Goal: Task Accomplishment & Management: Complete application form

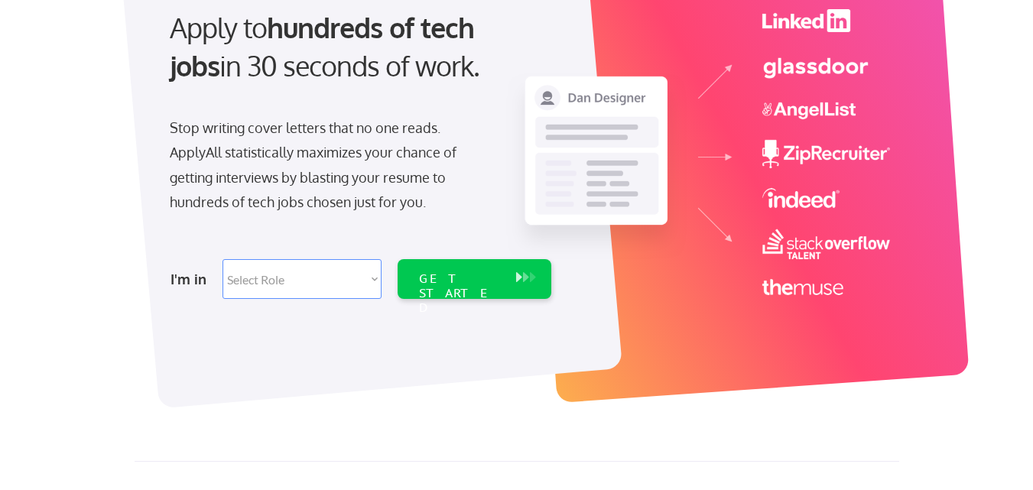
scroll to position [169, 0]
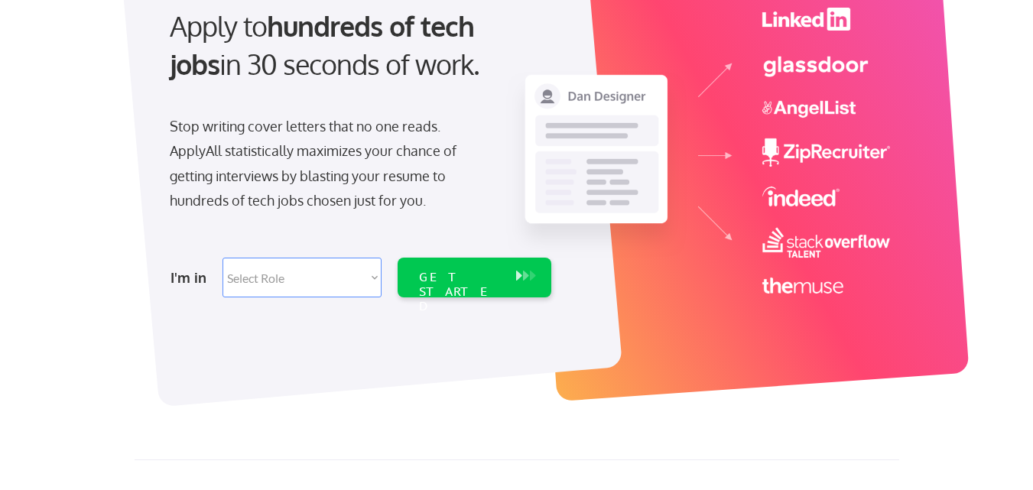
click at [342, 274] on select "Select Role Software Engineering Product Management Customer Success Sales UI/U…" at bounding box center [301, 278] width 159 height 40
select select ""product""
click at [222, 258] on select "Select Role Software Engineering Product Management Customer Success Sales UI/U…" at bounding box center [301, 278] width 159 height 40
select select ""product""
click at [458, 279] on div "GET STARTED" at bounding box center [460, 292] width 82 height 44
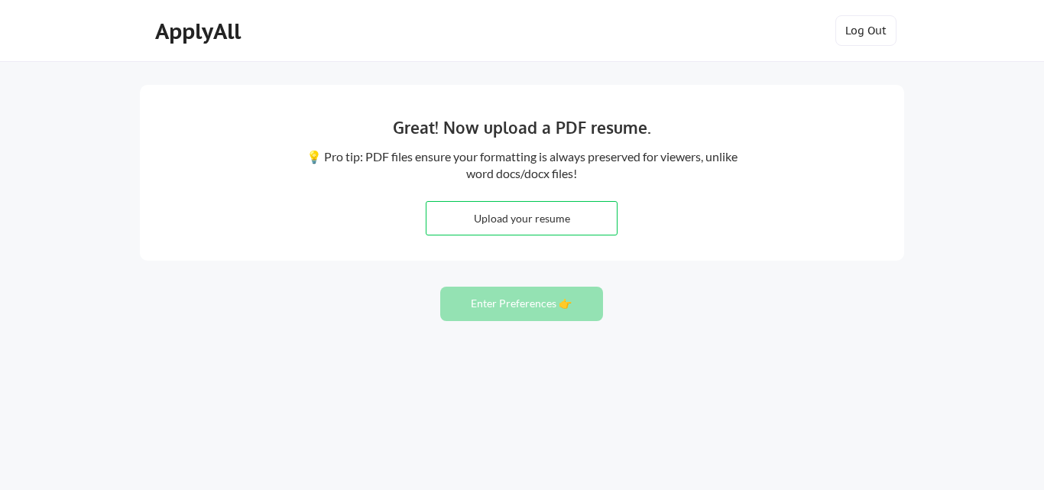
click at [496, 221] on input "file" at bounding box center [521, 218] width 190 height 33
type input "C:\fakepath\Shubham_PM.pdf"
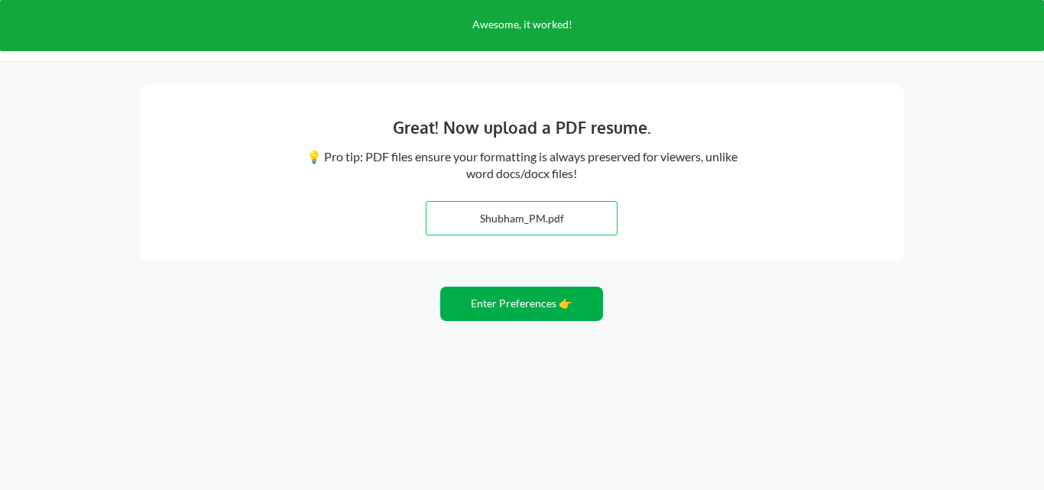
click at [485, 308] on button "Enter Preferences 👉" at bounding box center [521, 304] width 163 height 34
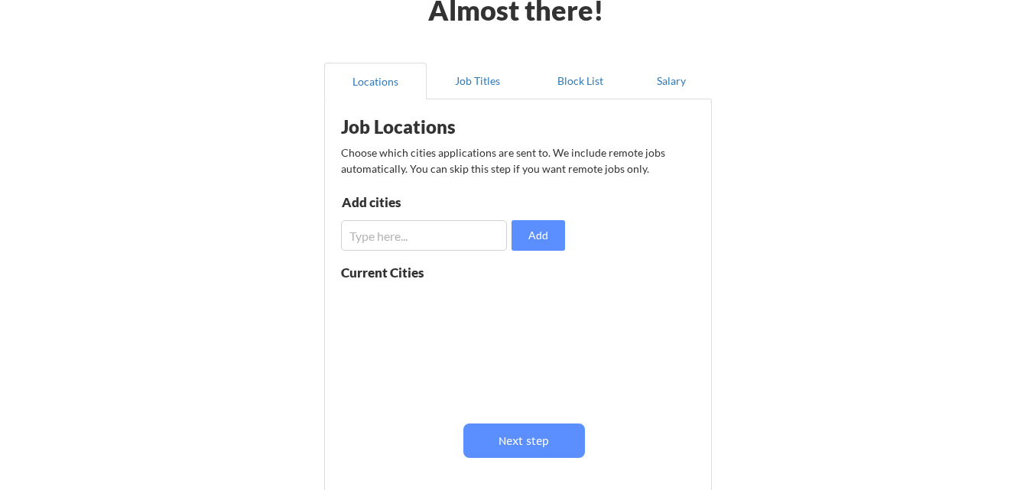
scroll to position [89, 0]
drag, startPoint x: 455, startPoint y: 238, endPoint x: 517, endPoint y: 164, distance: 96.6
click at [517, 164] on div "Job Locations Choose which cities applications are sent to. We include remote j…" at bounding box center [520, 303] width 377 height 395
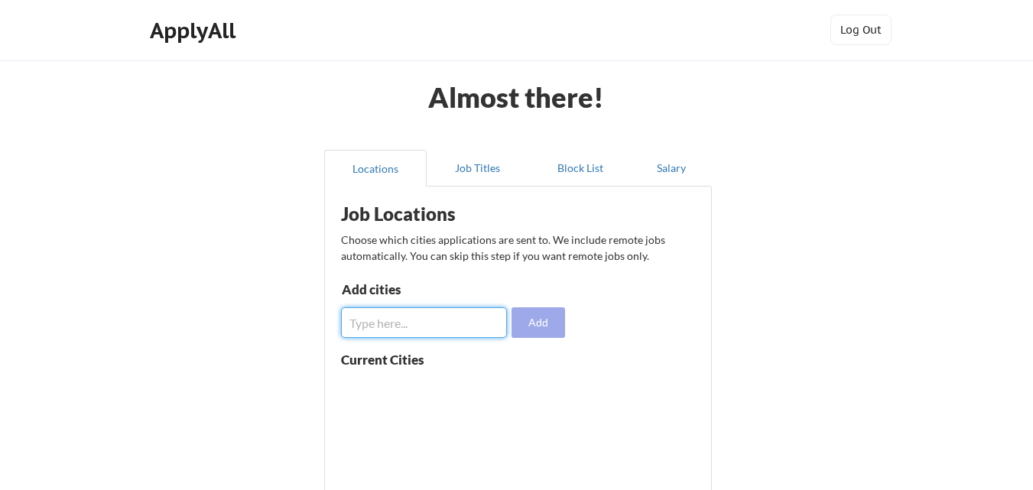
scroll to position [2, 0]
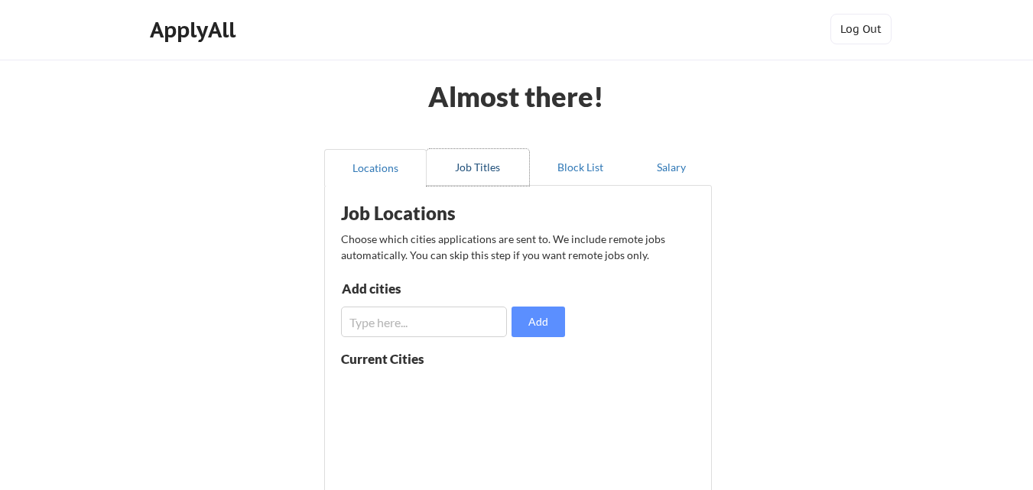
click at [492, 160] on button "Job Titles" at bounding box center [477, 167] width 102 height 37
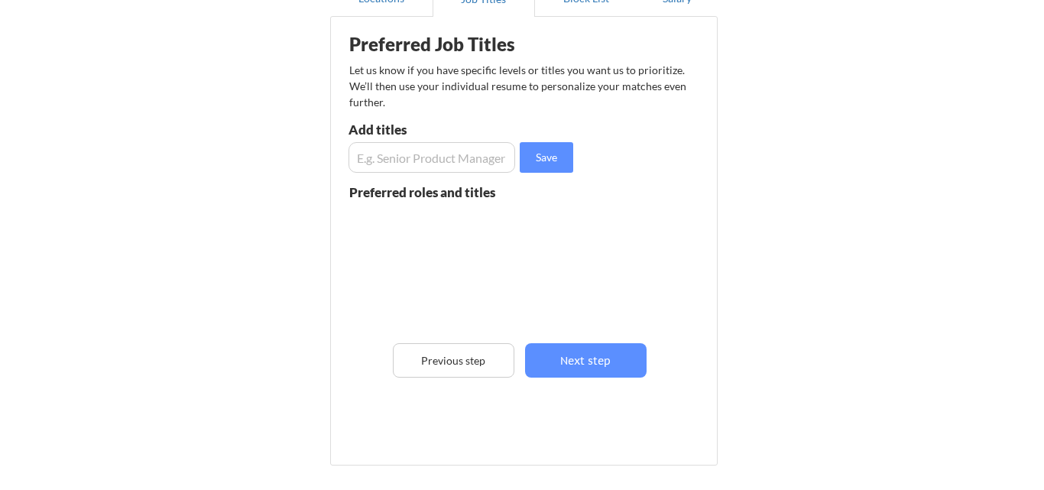
scroll to position [158, 0]
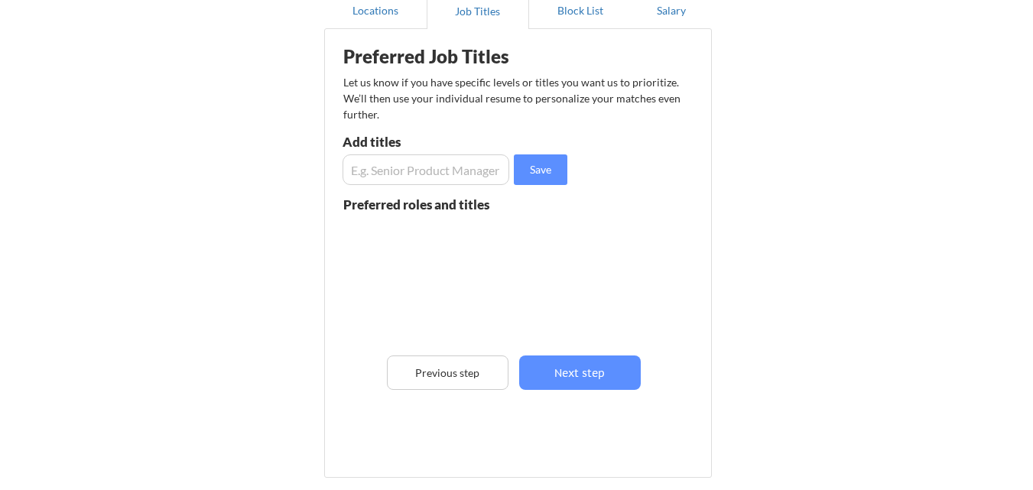
click at [430, 170] on input "input" at bounding box center [425, 169] width 167 height 31
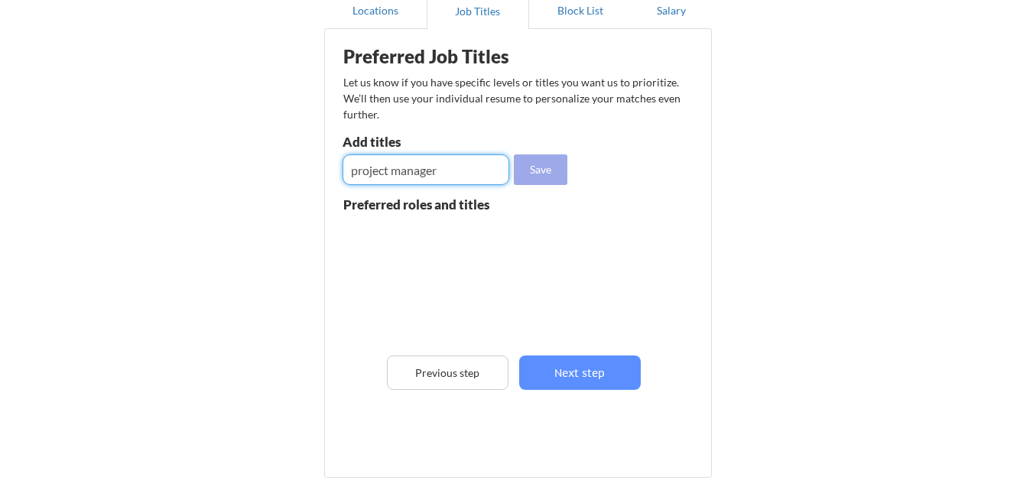
type input "project manager"
click at [536, 180] on button "Save" at bounding box center [540, 169] width 53 height 31
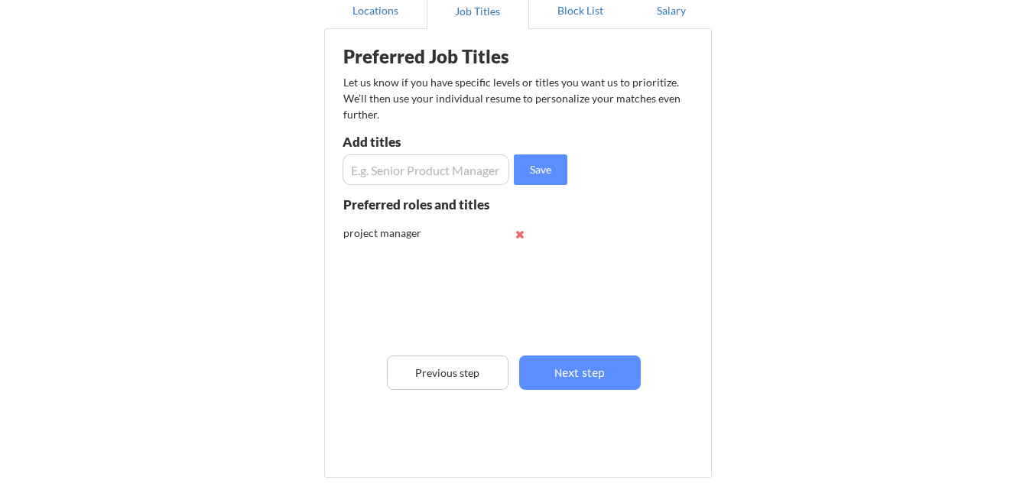
click at [436, 173] on input "input" at bounding box center [425, 169] width 167 height 31
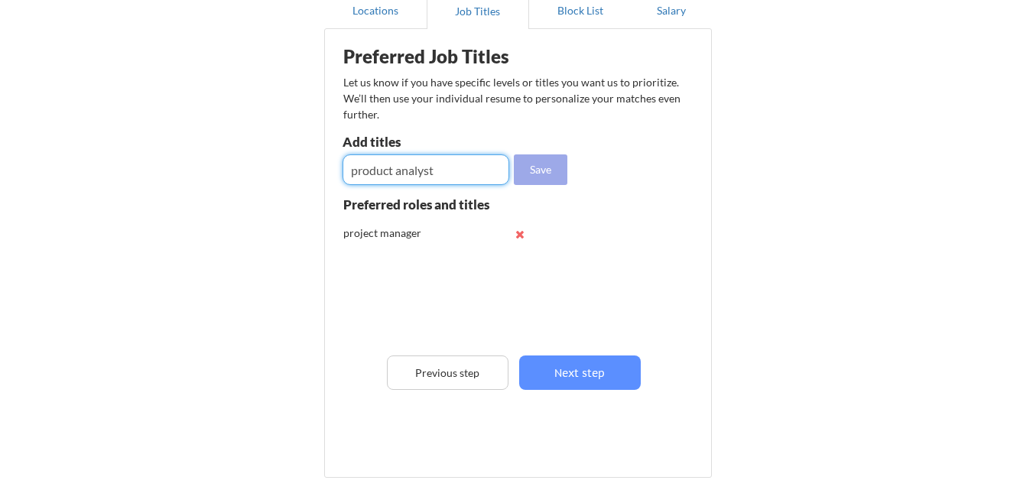
type input "product analyst"
click at [540, 173] on button "Save" at bounding box center [540, 169] width 53 height 31
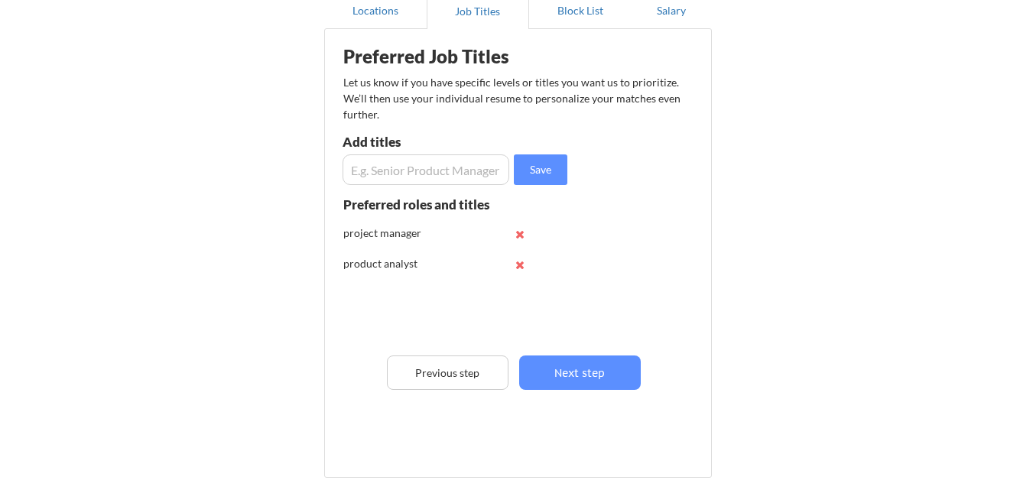
click at [438, 182] on input "input" at bounding box center [425, 169] width 167 height 31
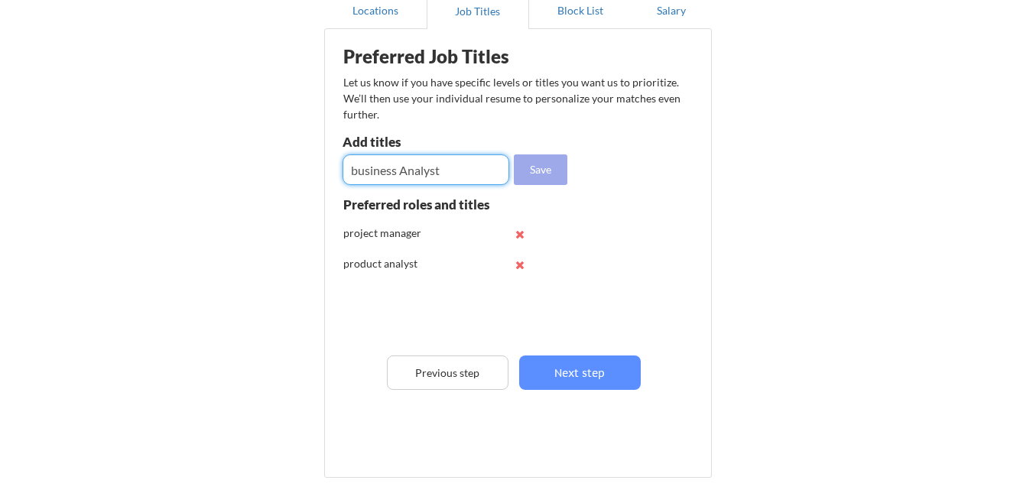
type input "business Analyst"
click at [539, 174] on button "Save" at bounding box center [540, 169] width 53 height 31
click at [443, 177] on input "input" at bounding box center [425, 169] width 167 height 31
type input "data analyst"
click at [533, 177] on button "Save" at bounding box center [540, 169] width 53 height 31
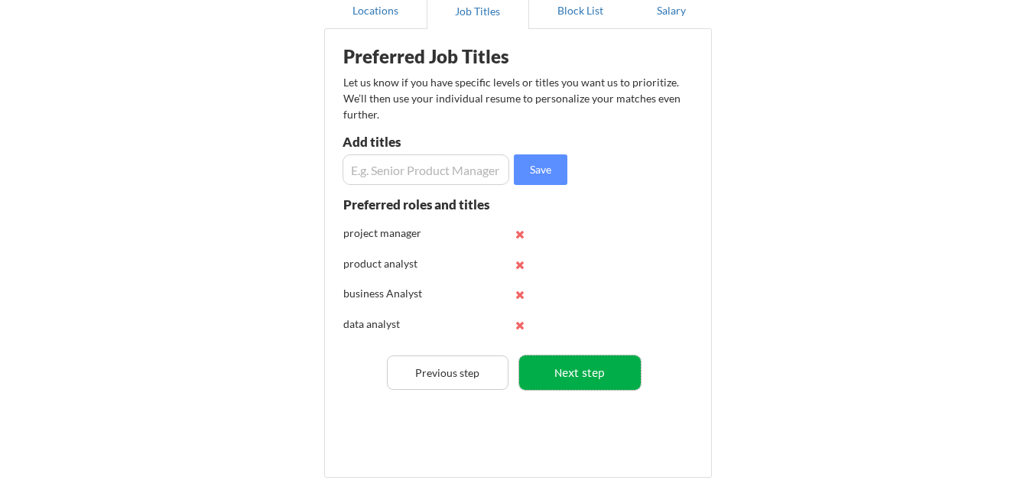
click at [530, 375] on button "Next step" at bounding box center [580, 372] width 122 height 34
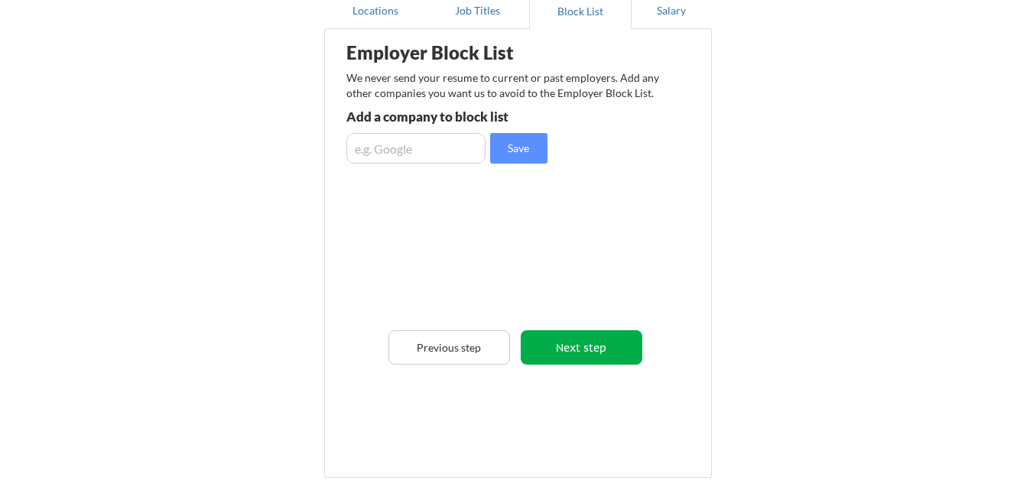
click at [554, 338] on button "Next step" at bounding box center [581, 347] width 122 height 34
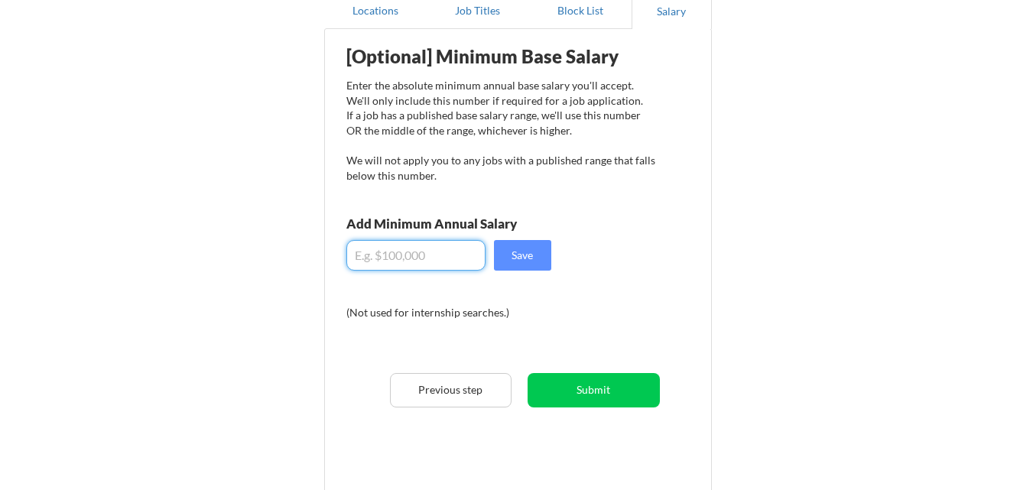
click at [424, 254] on input "input" at bounding box center [415, 255] width 139 height 31
click at [375, 255] on input "input" at bounding box center [415, 255] width 139 height 31
type input "$12,000"
click at [551, 381] on button "Submit" at bounding box center [593, 390] width 132 height 34
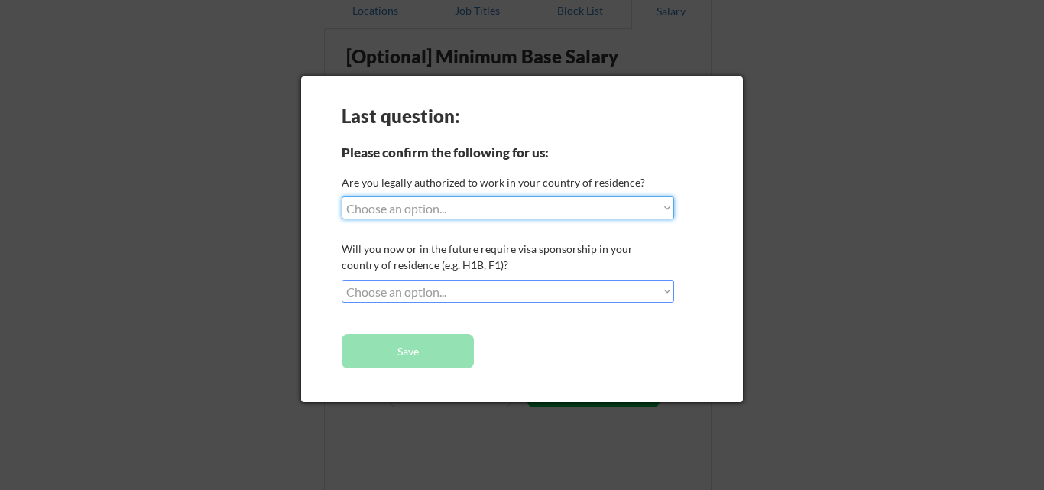
click at [443, 212] on select "Choose an option... Yes, I am a US Citizen Yes, I am a Canadian Citizen Yes, I …" at bounding box center [508, 207] width 332 height 23
select select ""no__i_am_not__yet__authorized""
click at [342, 196] on select "Choose an option... Yes, I am a US Citizen Yes, I am a Canadian Citizen Yes, I …" at bounding box center [508, 207] width 332 height 23
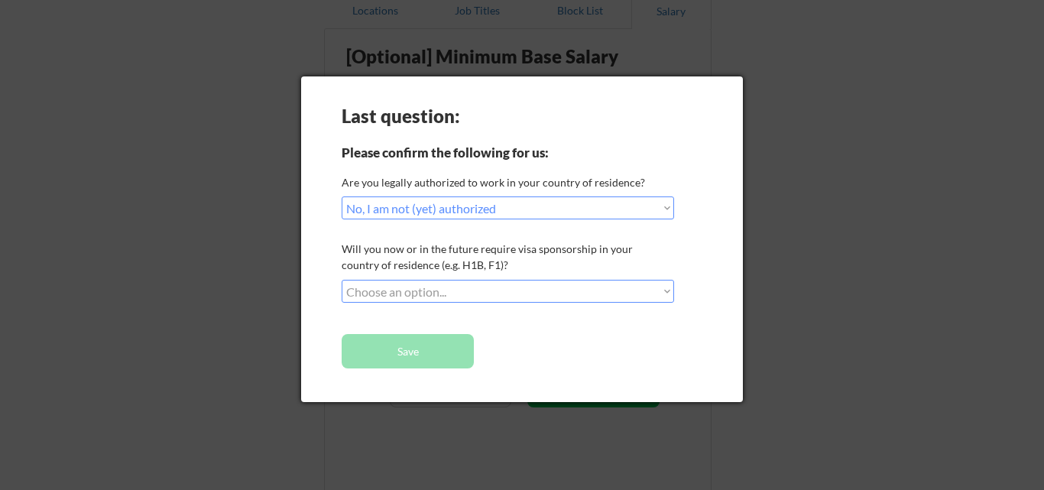
click at [413, 290] on select "Choose an option... No, I will not need sponsorship Yes, I will need sponsorship" at bounding box center [508, 291] width 332 height 23
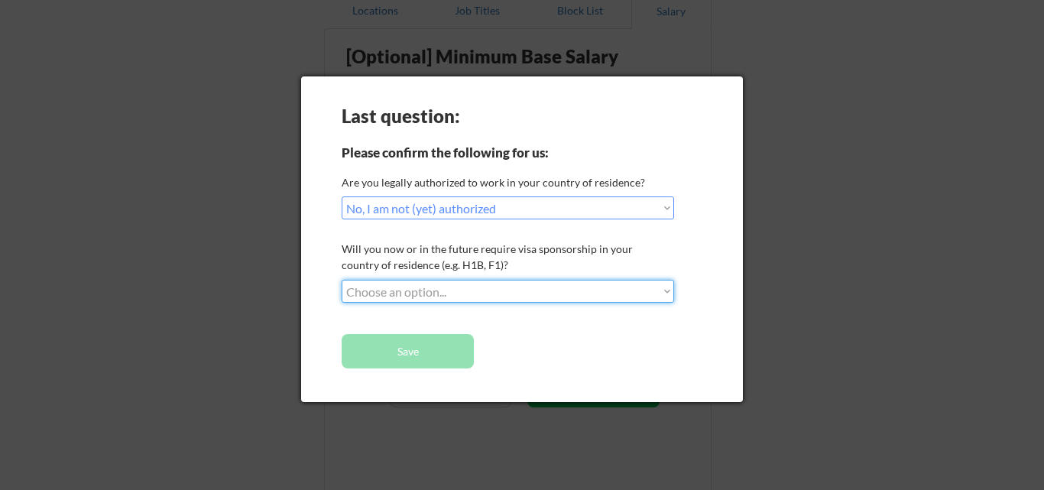
select select ""yes__i_will_need_sponsorship""
click at [342, 280] on select "Choose an option... No, I will not need sponsorship Yes, I will need sponsorship" at bounding box center [508, 291] width 332 height 23
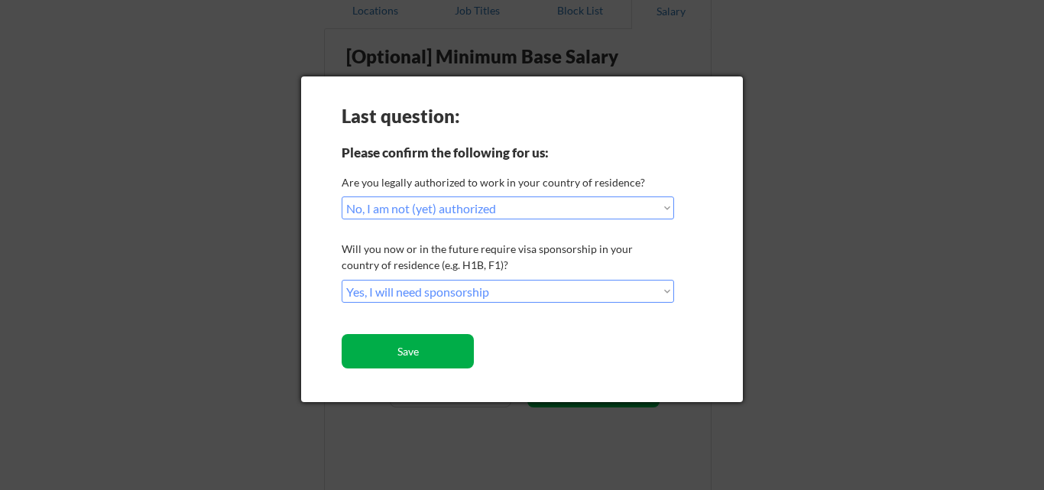
click at [400, 352] on button "Save" at bounding box center [408, 351] width 132 height 34
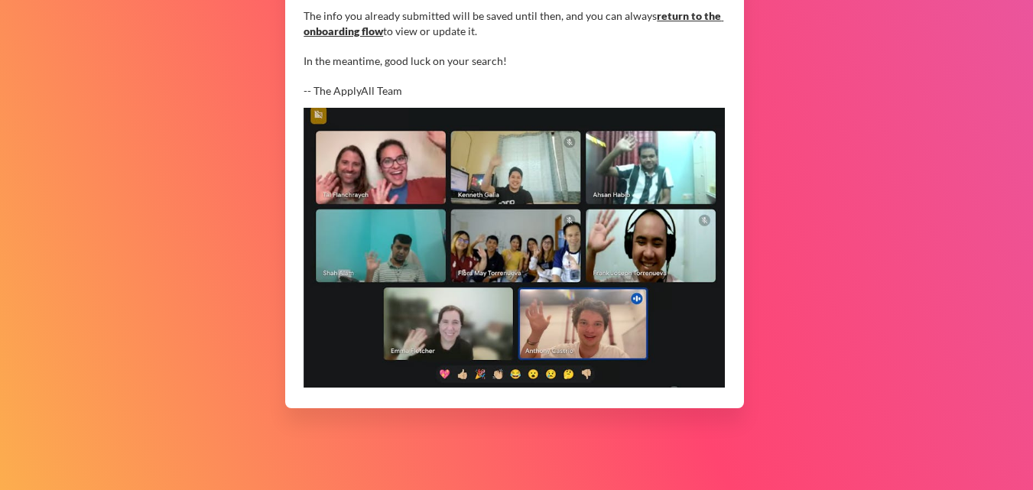
scroll to position [503, 0]
